Goal: Register for event/course

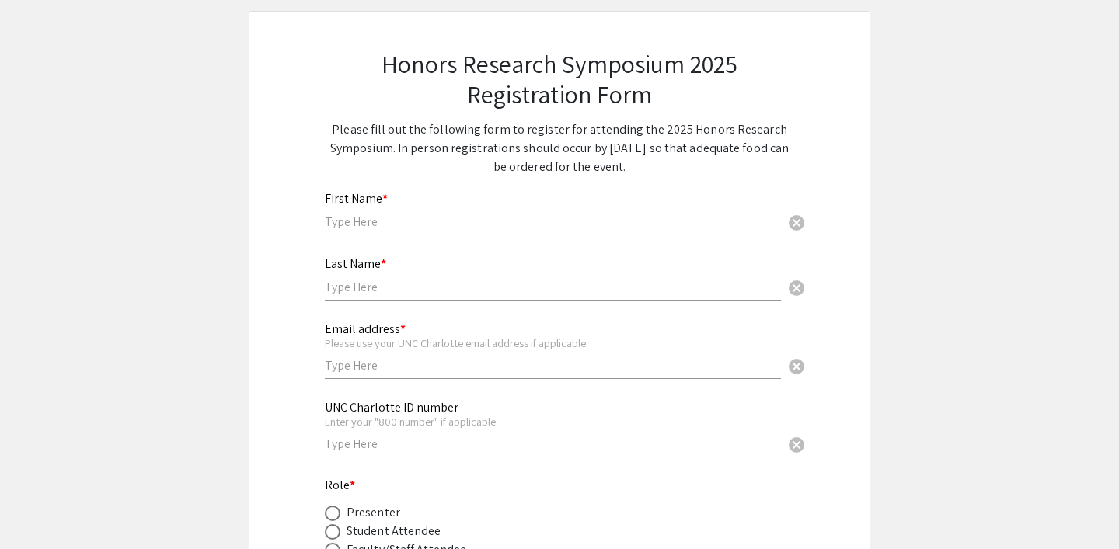
click at [483, 270] on div "Last Name * cancel" at bounding box center [553, 271] width 456 height 59
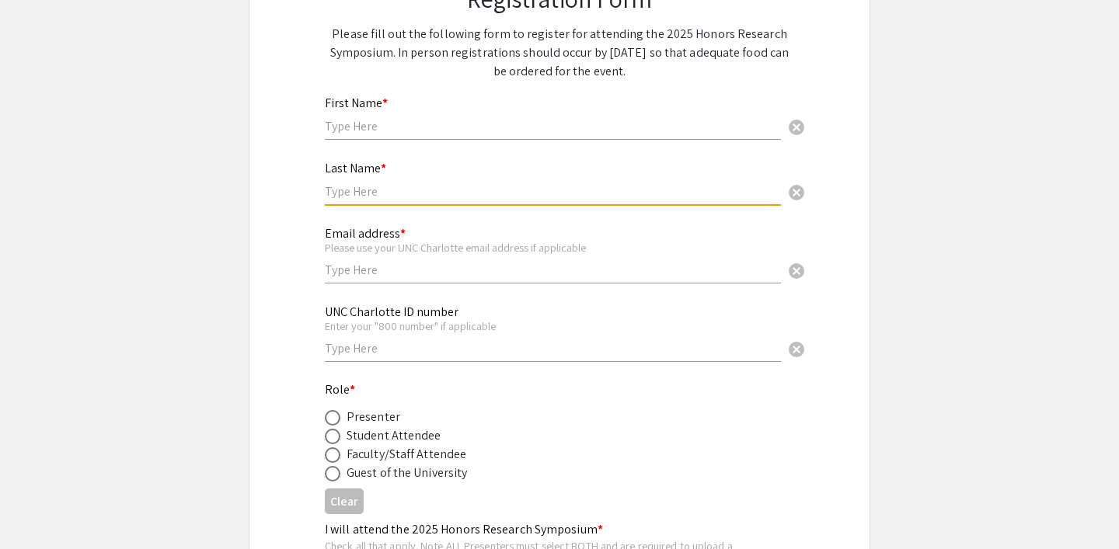
scroll to position [178, 0]
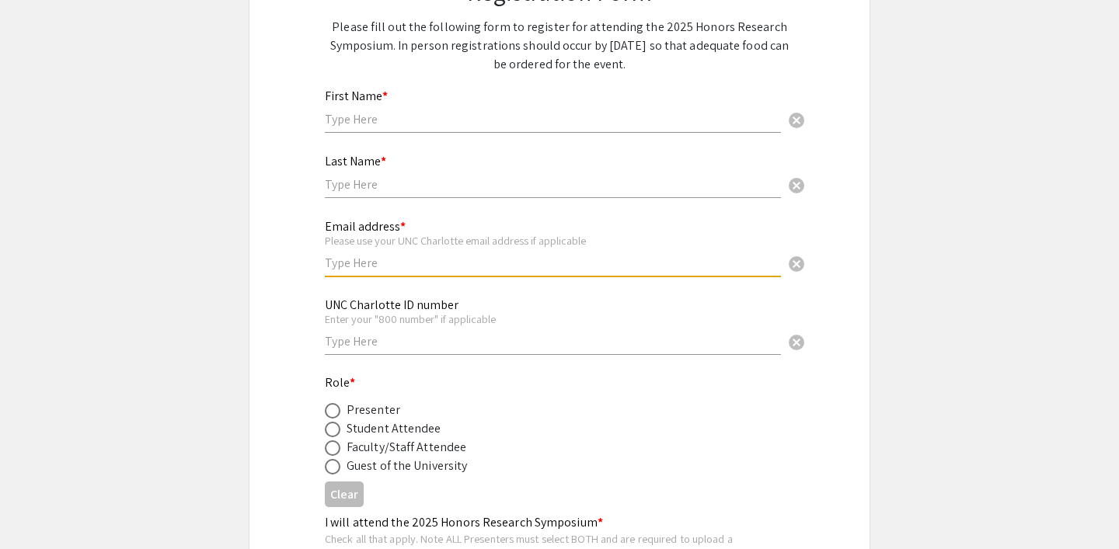
click at [483, 270] on input "text" at bounding box center [553, 263] width 456 height 16
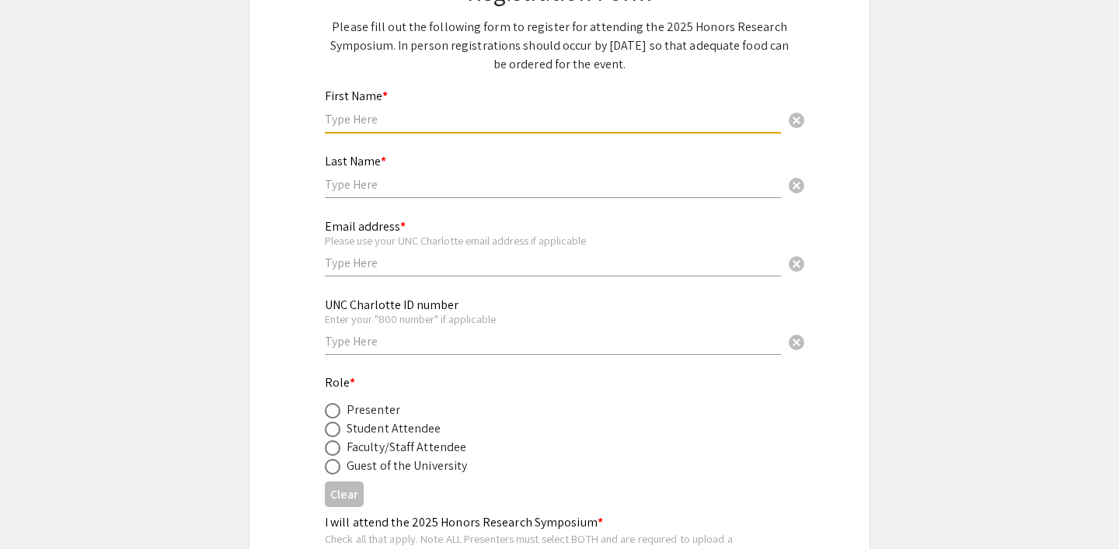
click at [547, 112] on input "text" at bounding box center [553, 119] width 456 height 16
click at [545, 128] on div "First Name * cancel" at bounding box center [553, 103] width 456 height 59
click at [536, 122] on input "text" at bounding box center [553, 119] width 456 height 16
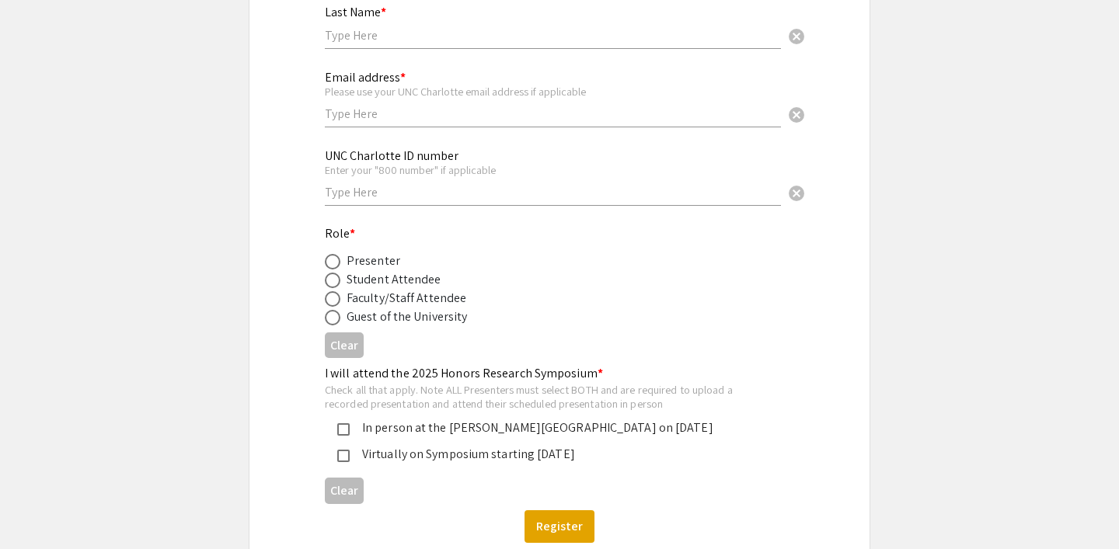
scroll to position [331, 0]
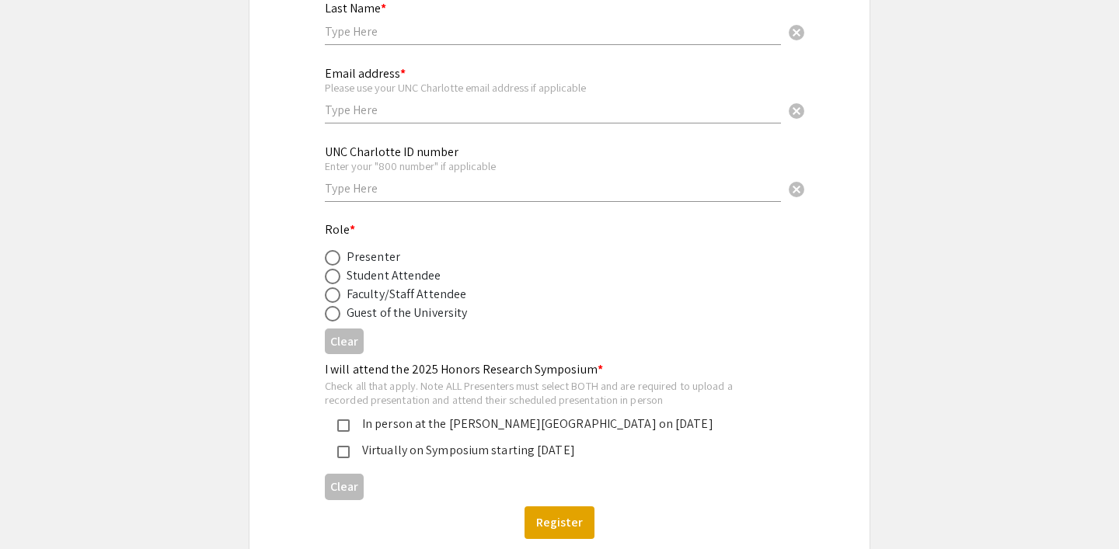
click at [475, 423] on div "In person at the [PERSON_NAME][GEOGRAPHIC_DATA] on [DATE]" at bounding box center [553, 424] width 407 height 19
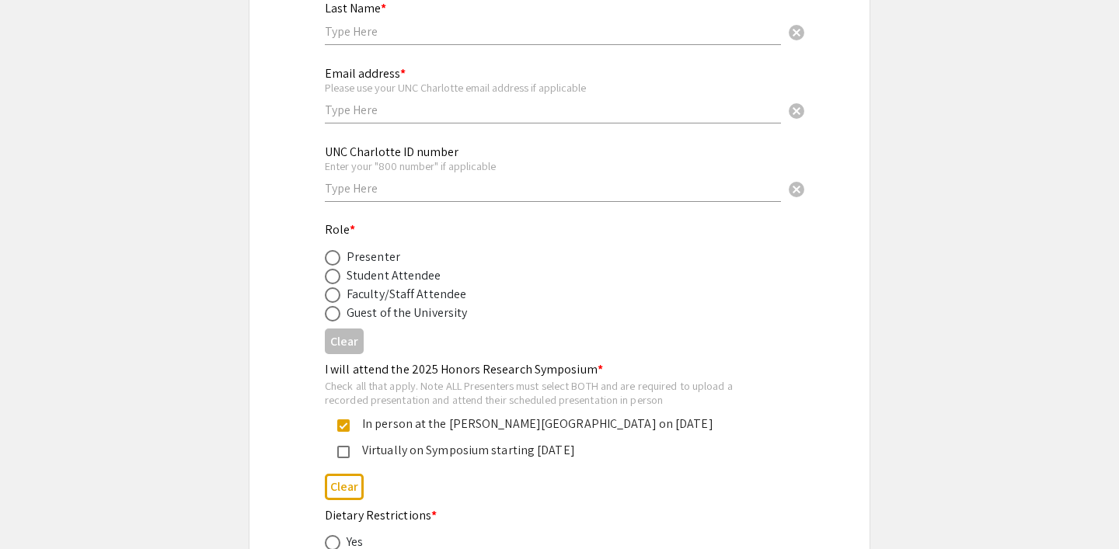
click at [406, 315] on div "Guest of the University" at bounding box center [406, 313] width 120 height 19
click at [330, 315] on span at bounding box center [333, 314] width 16 height 16
click at [330, 315] on input "radio" at bounding box center [333, 314] width 16 height 16
radio input "true"
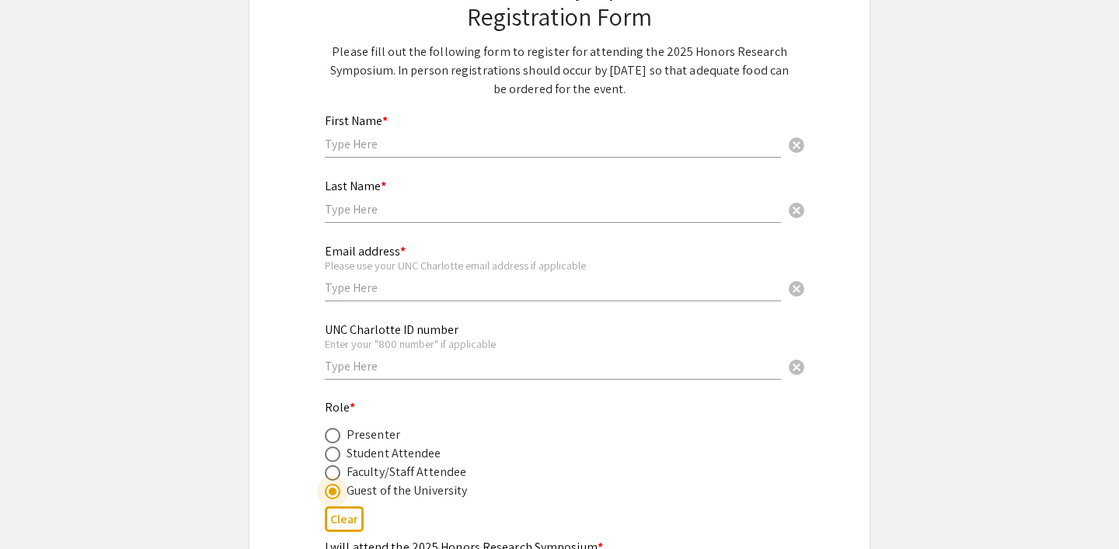
scroll to position [140, 0]
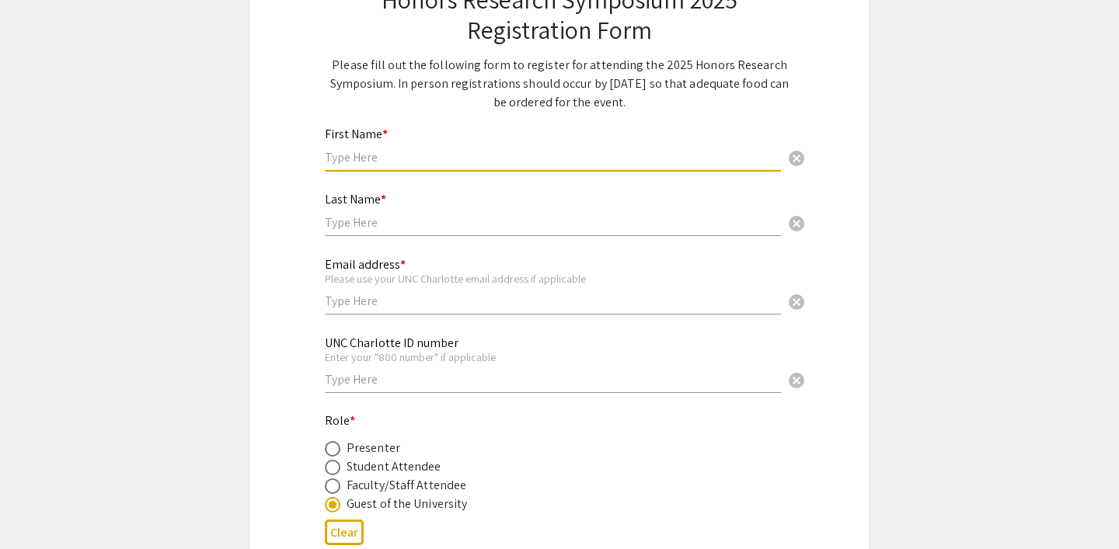
click at [420, 162] on input "text" at bounding box center [553, 157] width 456 height 16
type input "Guy"
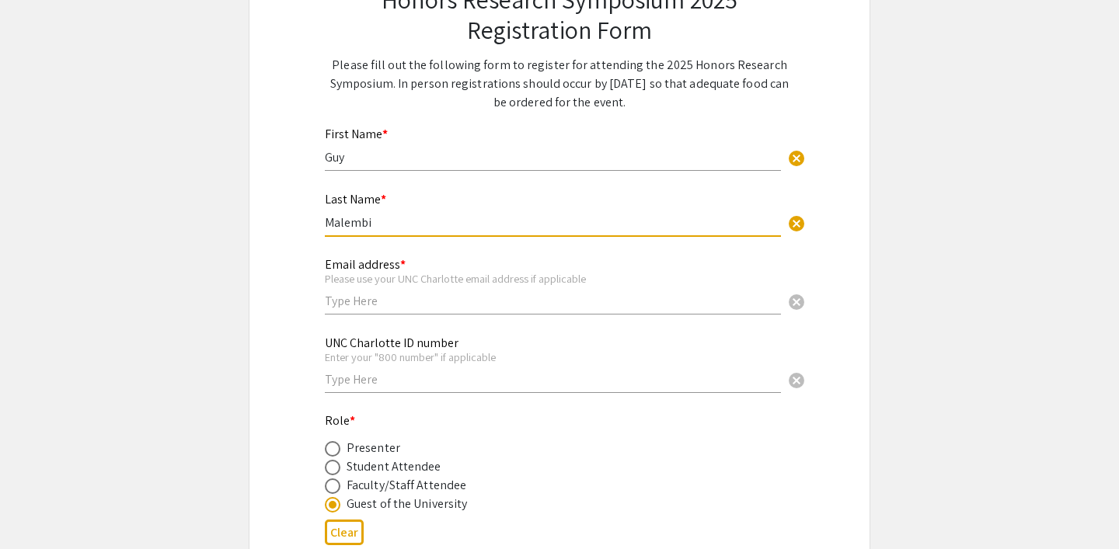
type input "Malembi"
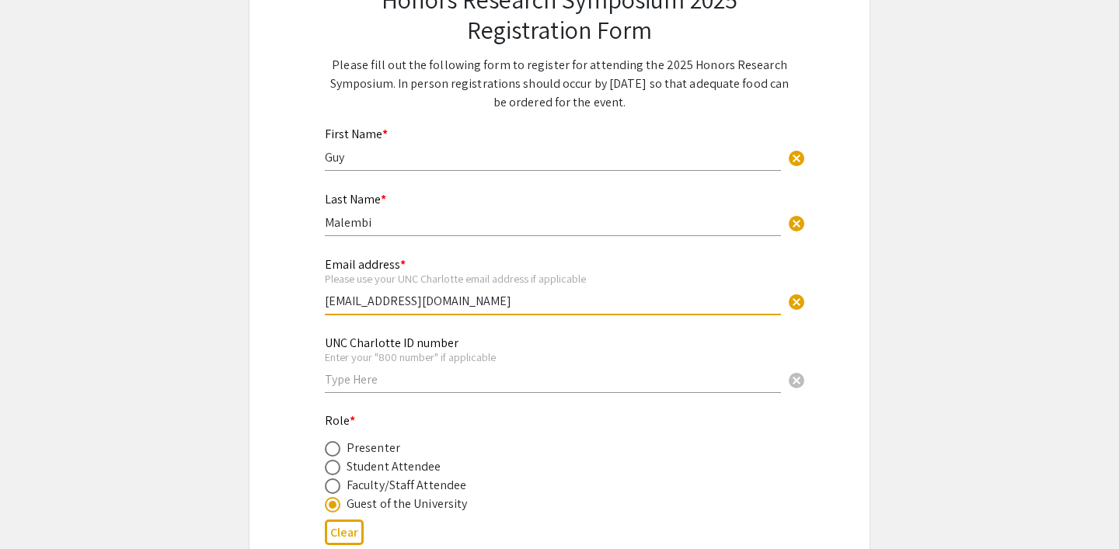
type input "[EMAIL_ADDRESS][DOMAIN_NAME]"
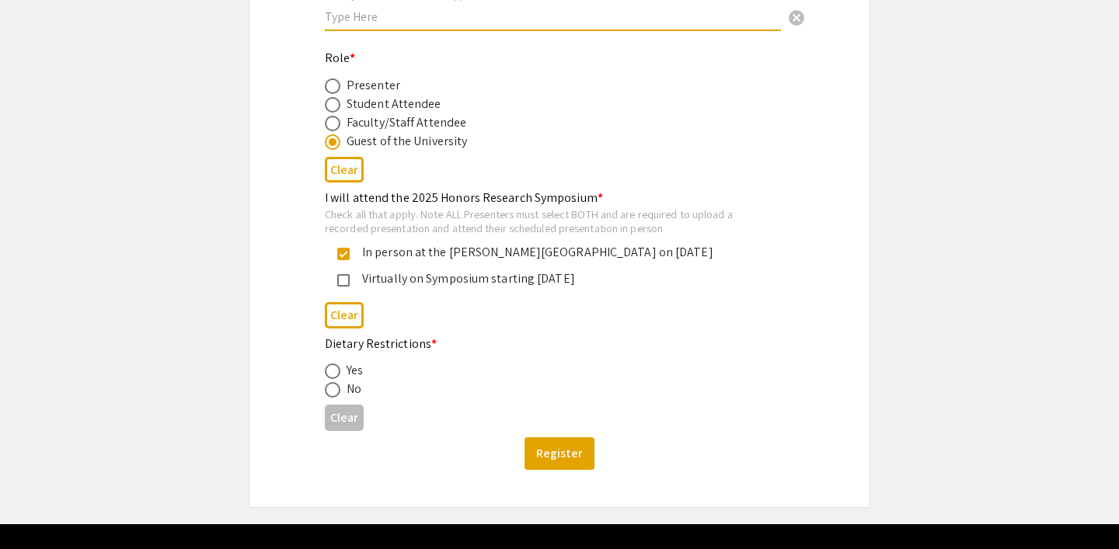
scroll to position [524, 0]
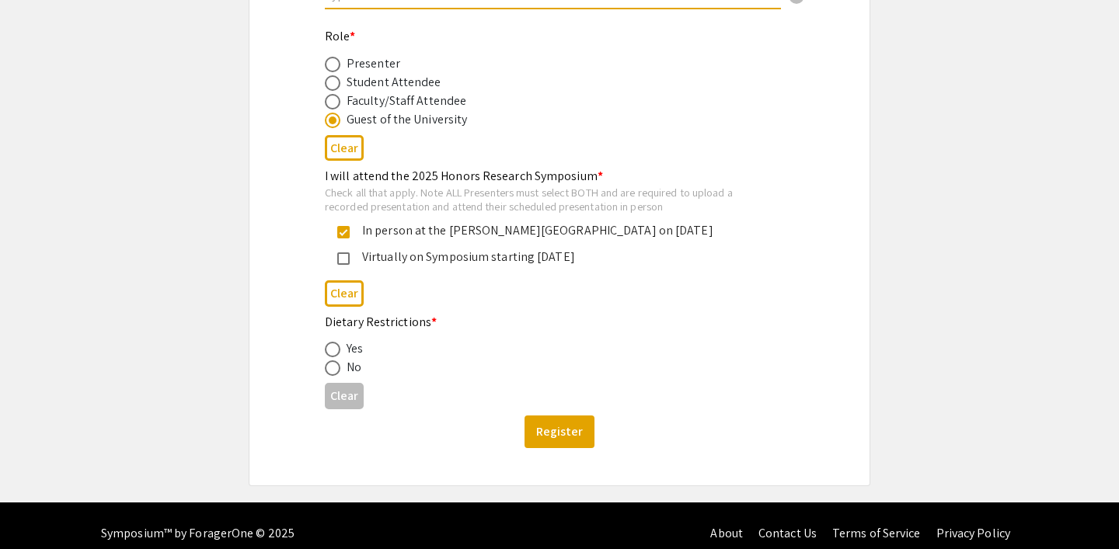
click at [330, 374] on span at bounding box center [333, 368] width 16 height 16
click at [330, 374] on input "radio" at bounding box center [333, 368] width 16 height 16
radio input "true"
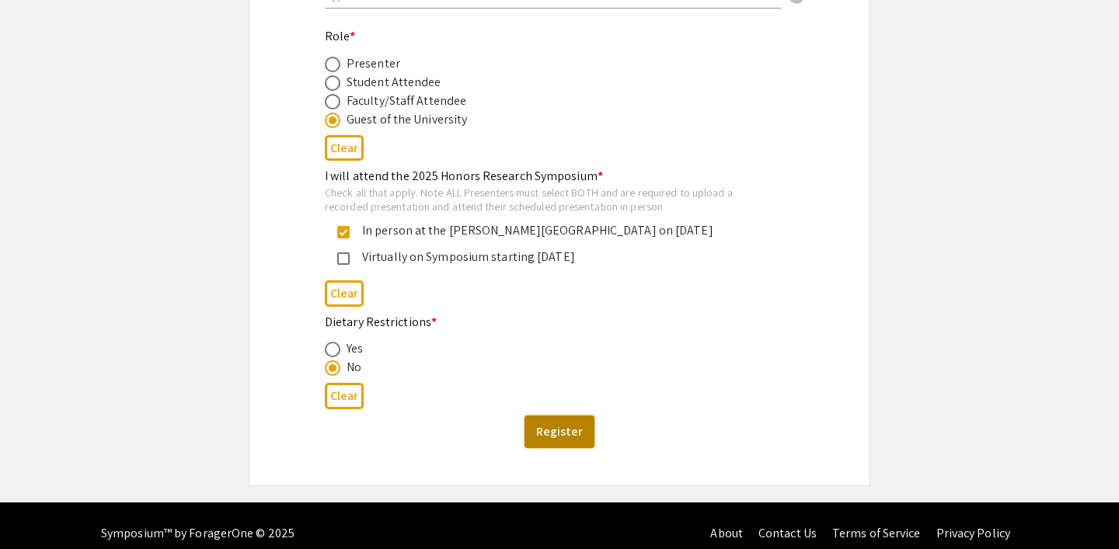
click at [576, 428] on button "Register" at bounding box center [559, 432] width 70 height 33
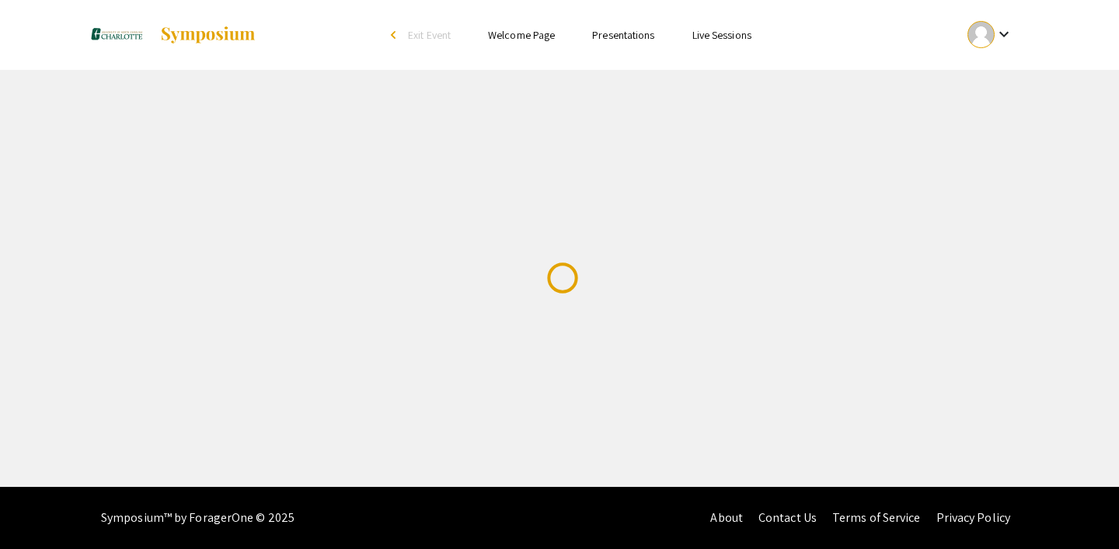
scroll to position [0, 0]
